Goal: Transaction & Acquisition: Purchase product/service

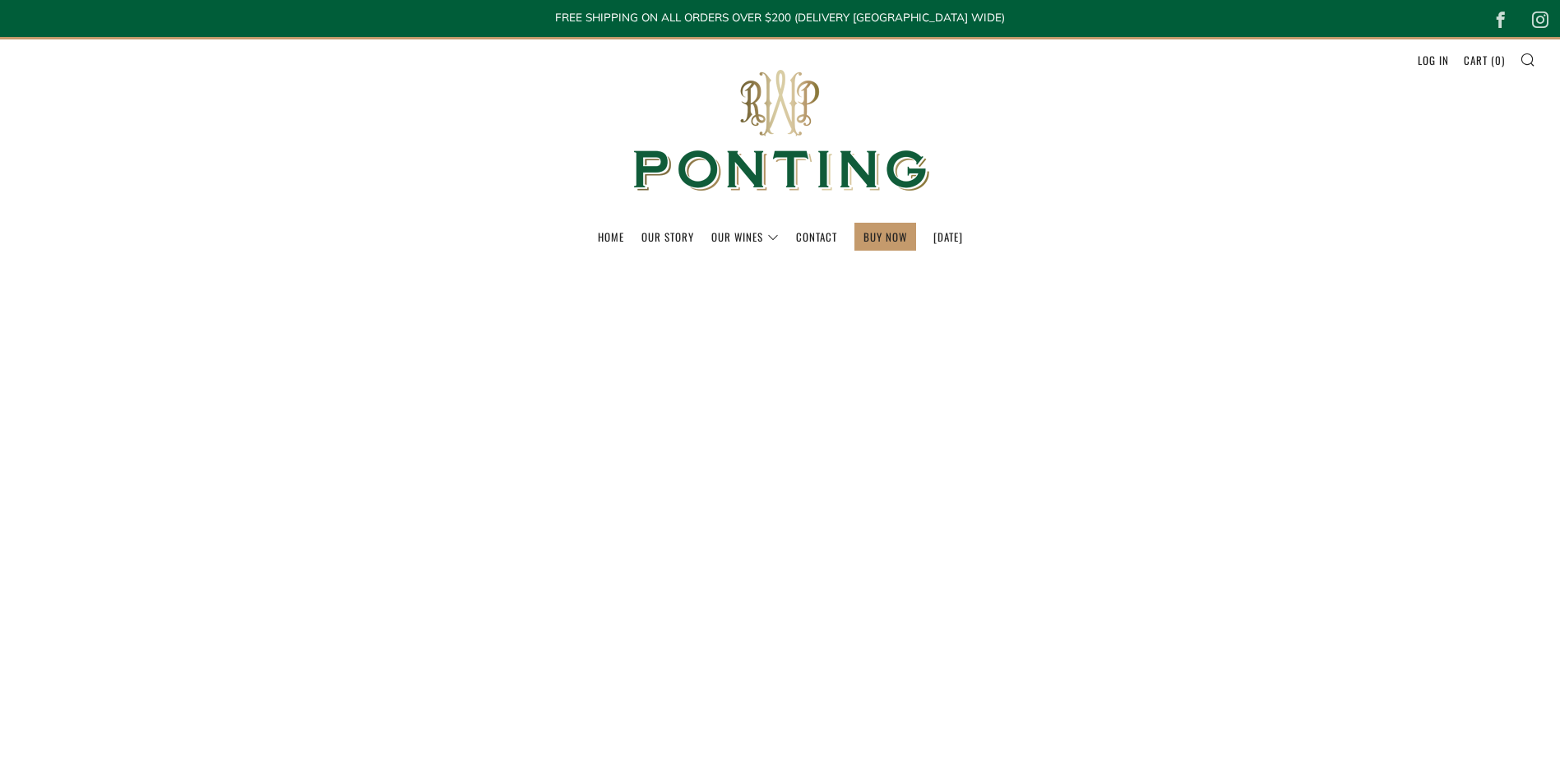
select select "best-selling"
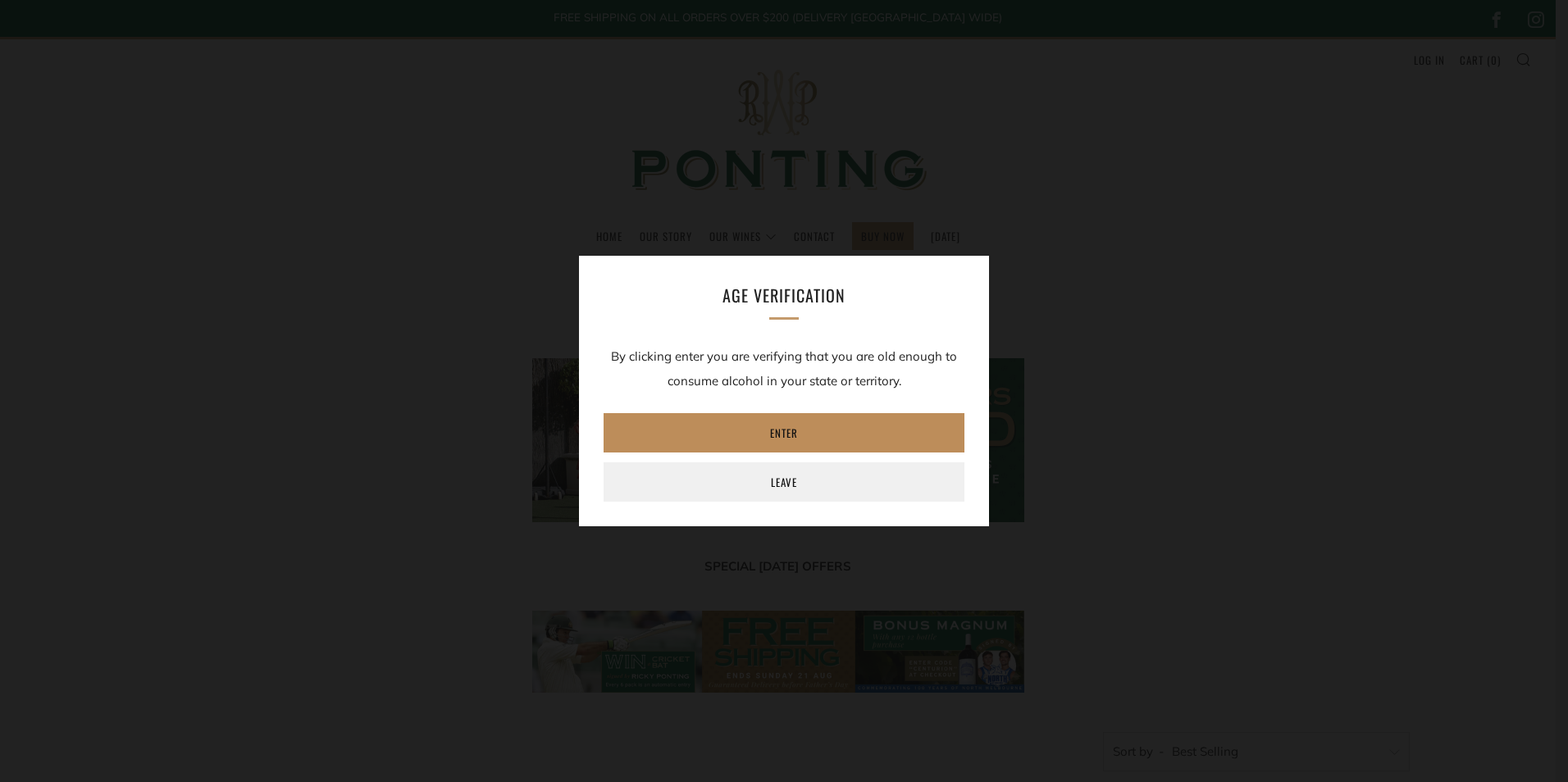
click at [785, 431] on link "Enter" at bounding box center [784, 433] width 361 height 40
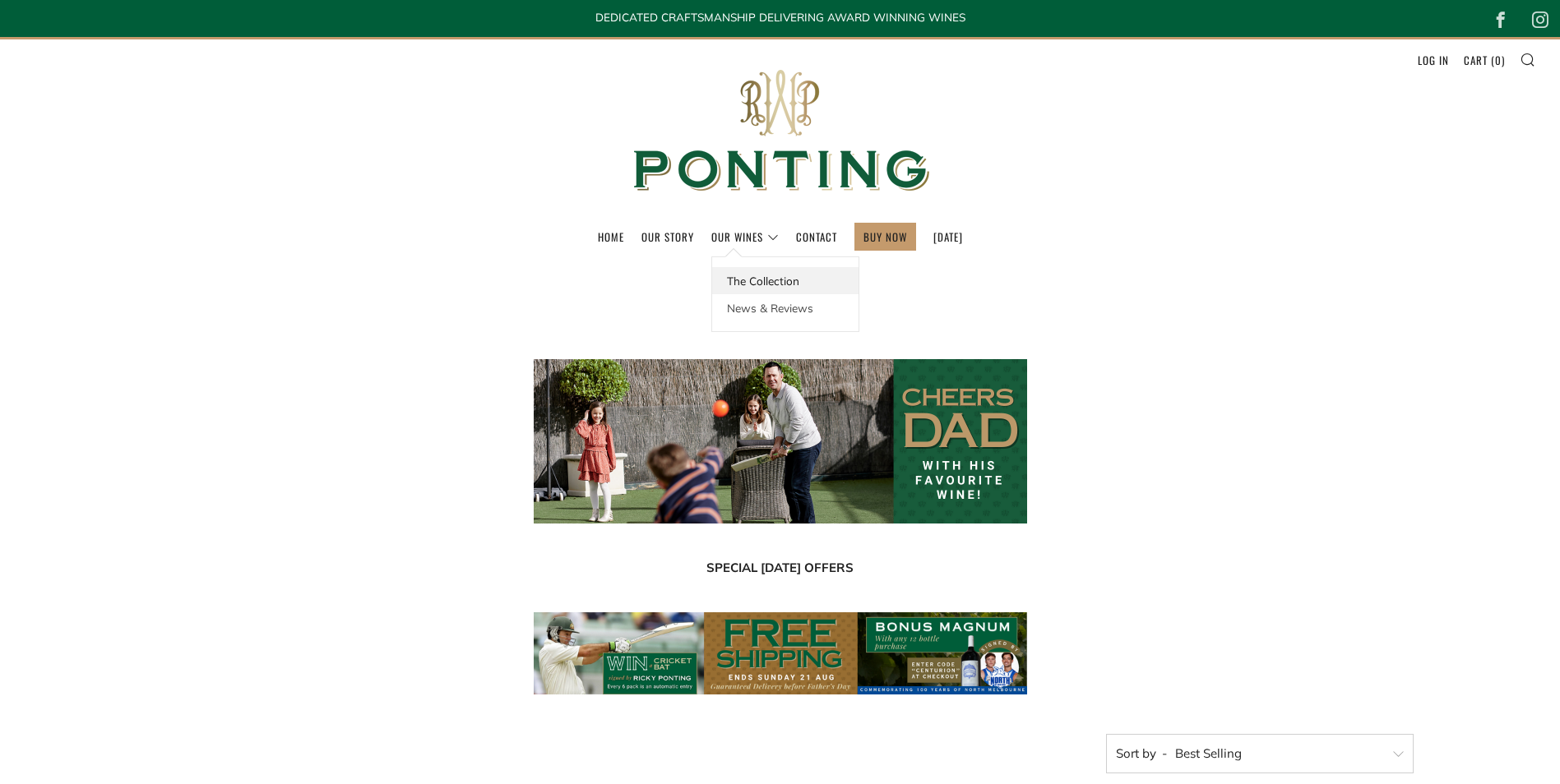
click at [735, 284] on link "The Collection" at bounding box center [785, 281] width 146 height 27
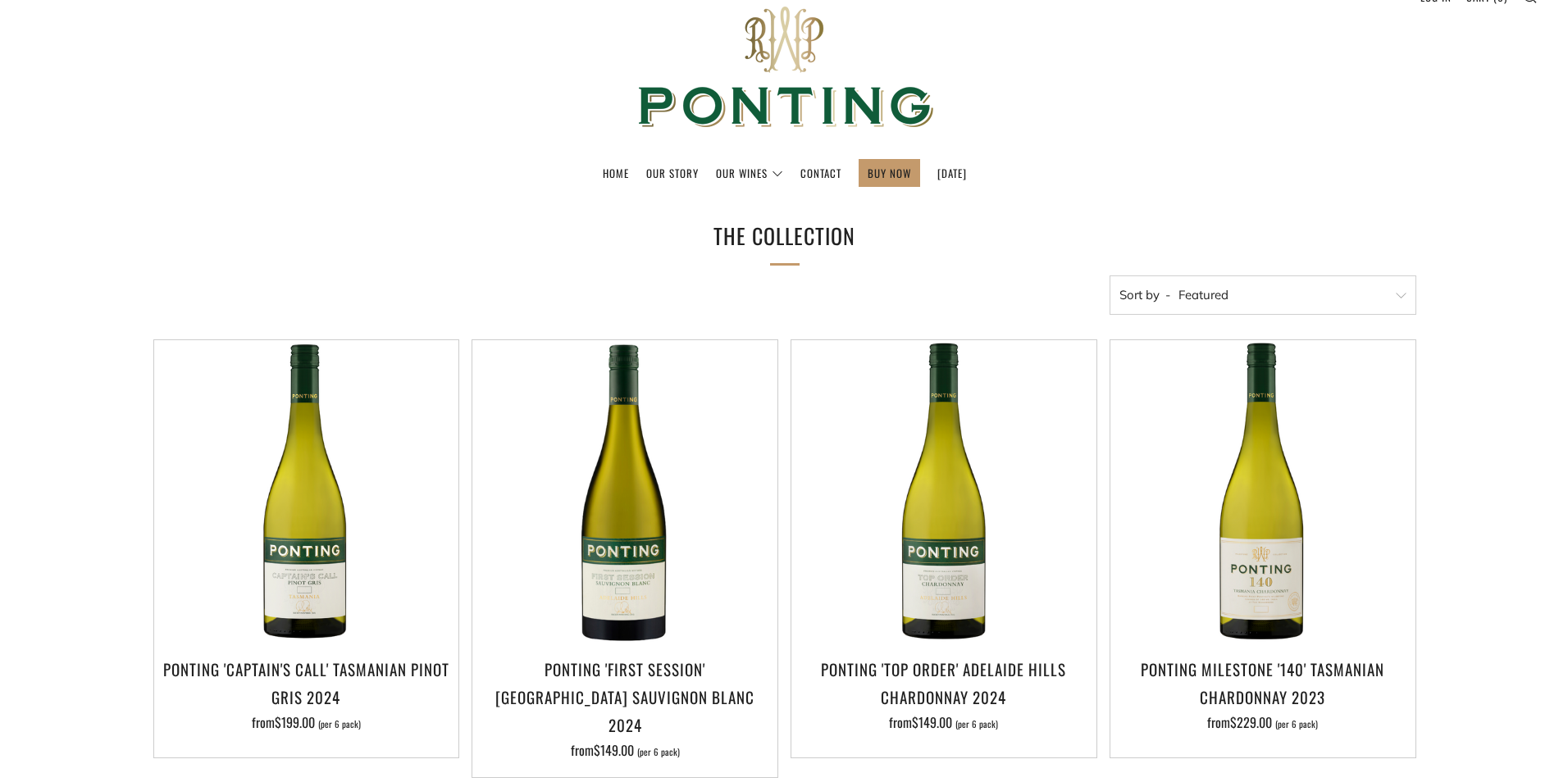
scroll to position [164, 0]
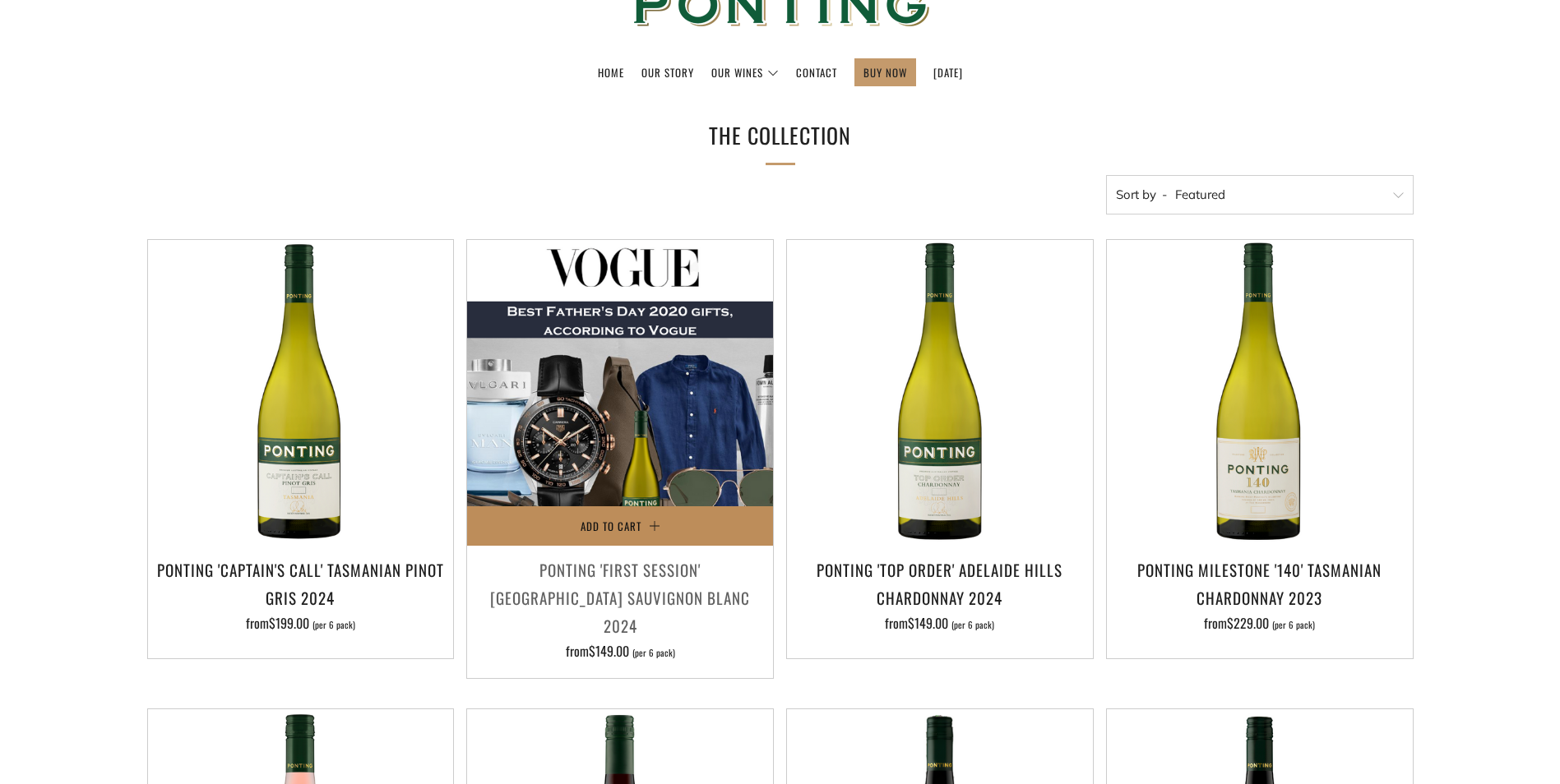
click at [634, 529] on span "Add to Cart" at bounding box center [611, 526] width 61 height 17
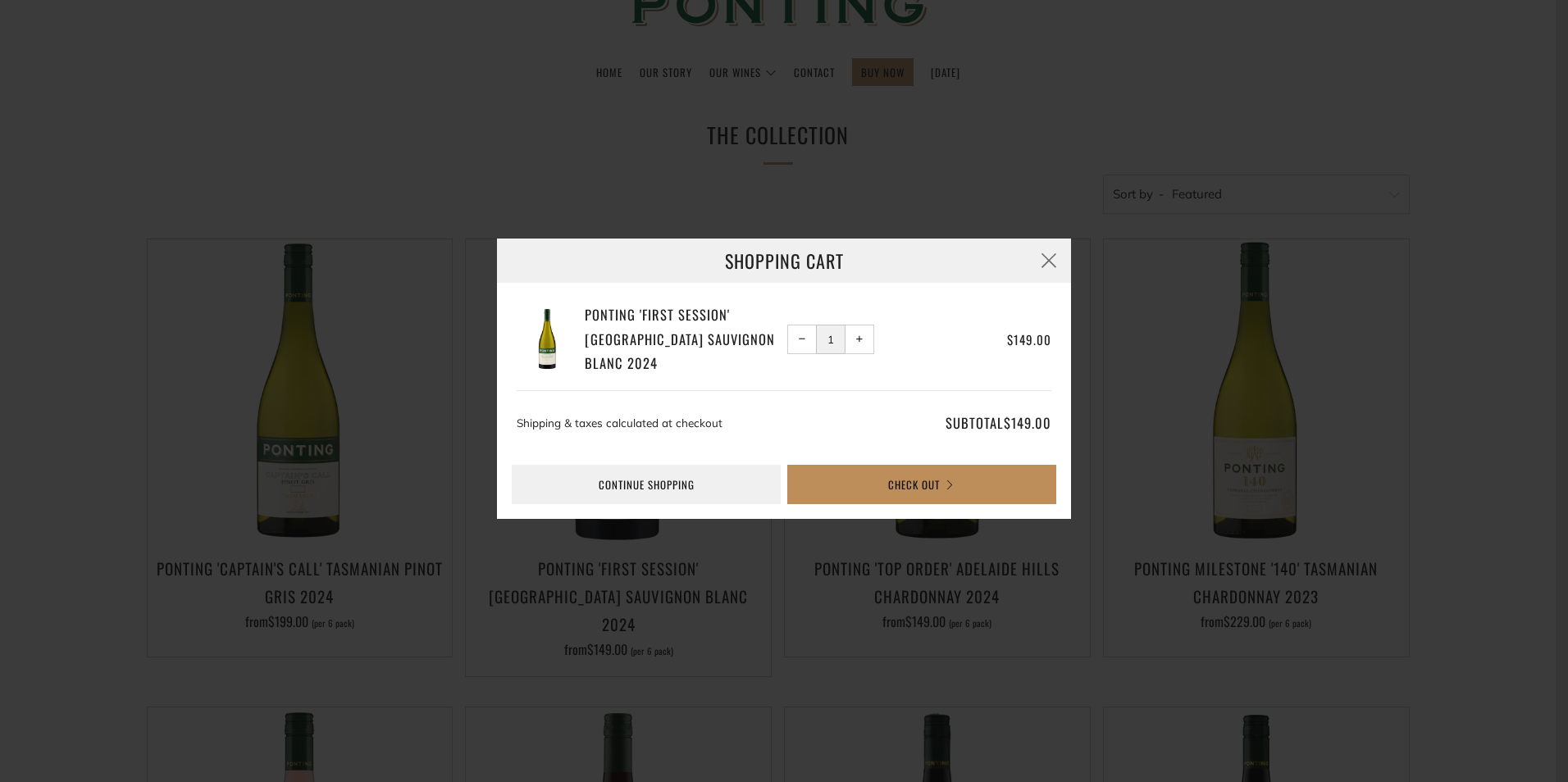
click at [902, 489] on button "Check Out" at bounding box center [921, 484] width 269 height 40
